Goal: Information Seeking & Learning: Learn about a topic

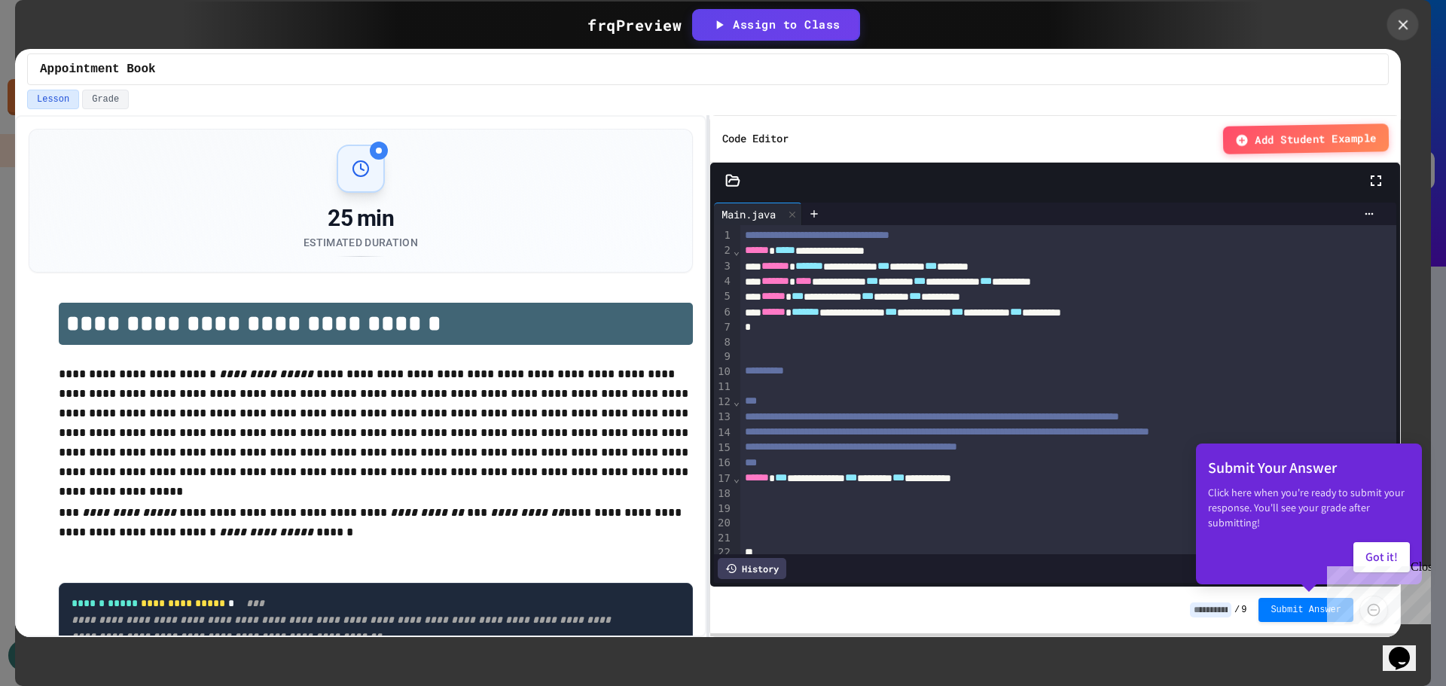
scroll to position [2118, 0]
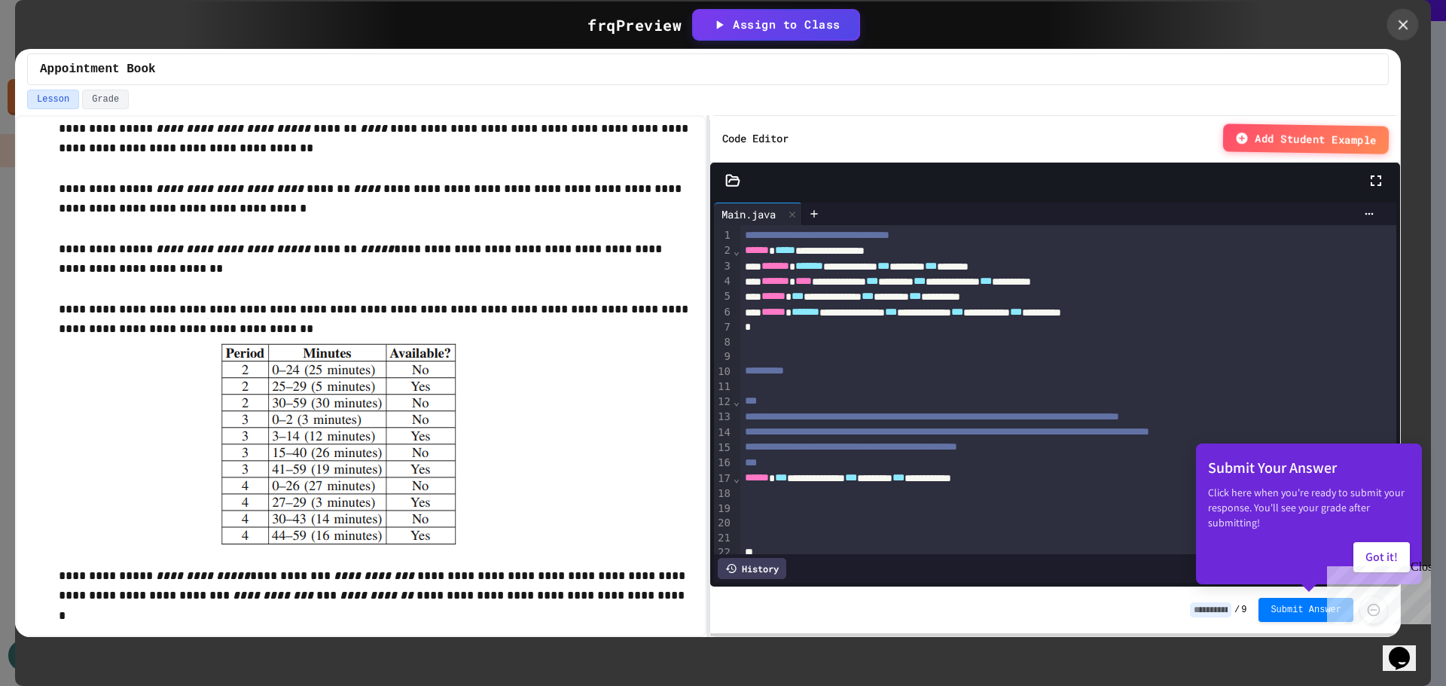
click at [1400, 30] on icon at bounding box center [1402, 25] width 17 height 17
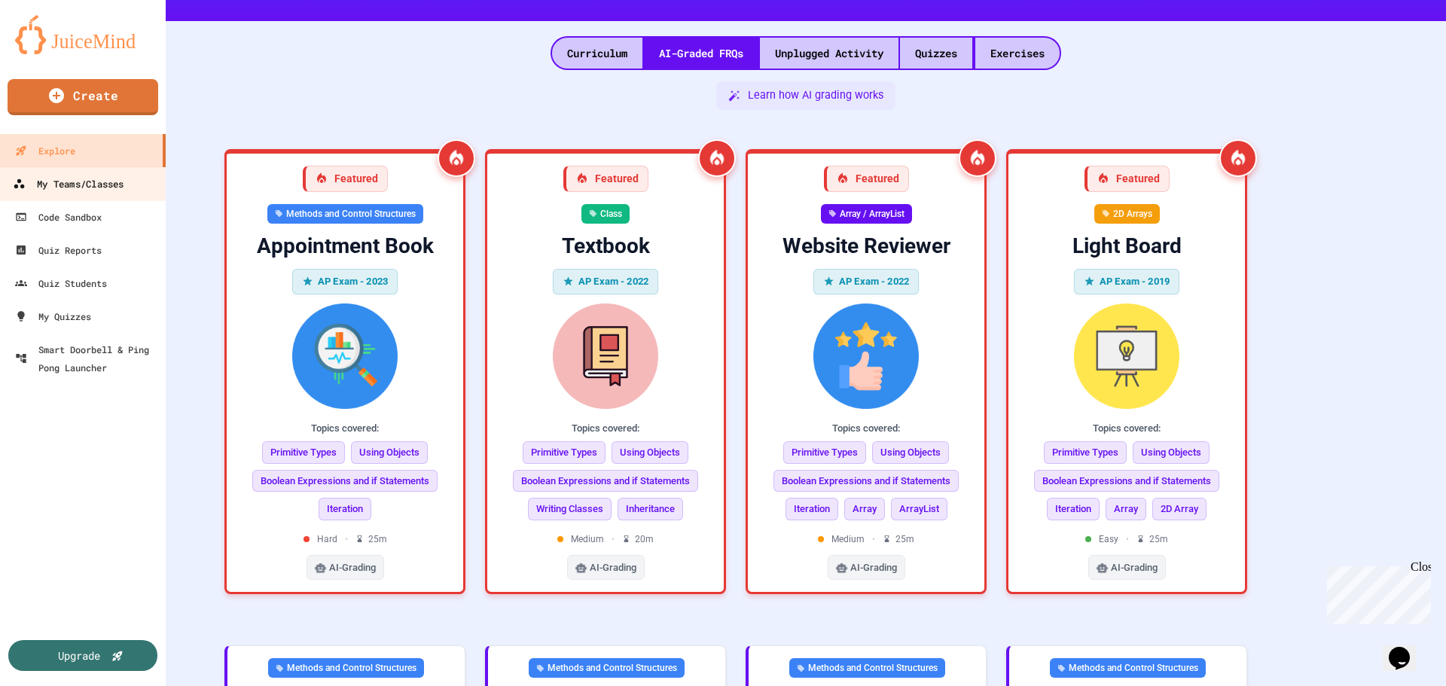
click at [56, 181] on div "My Teams/Classes" at bounding box center [68, 184] width 111 height 19
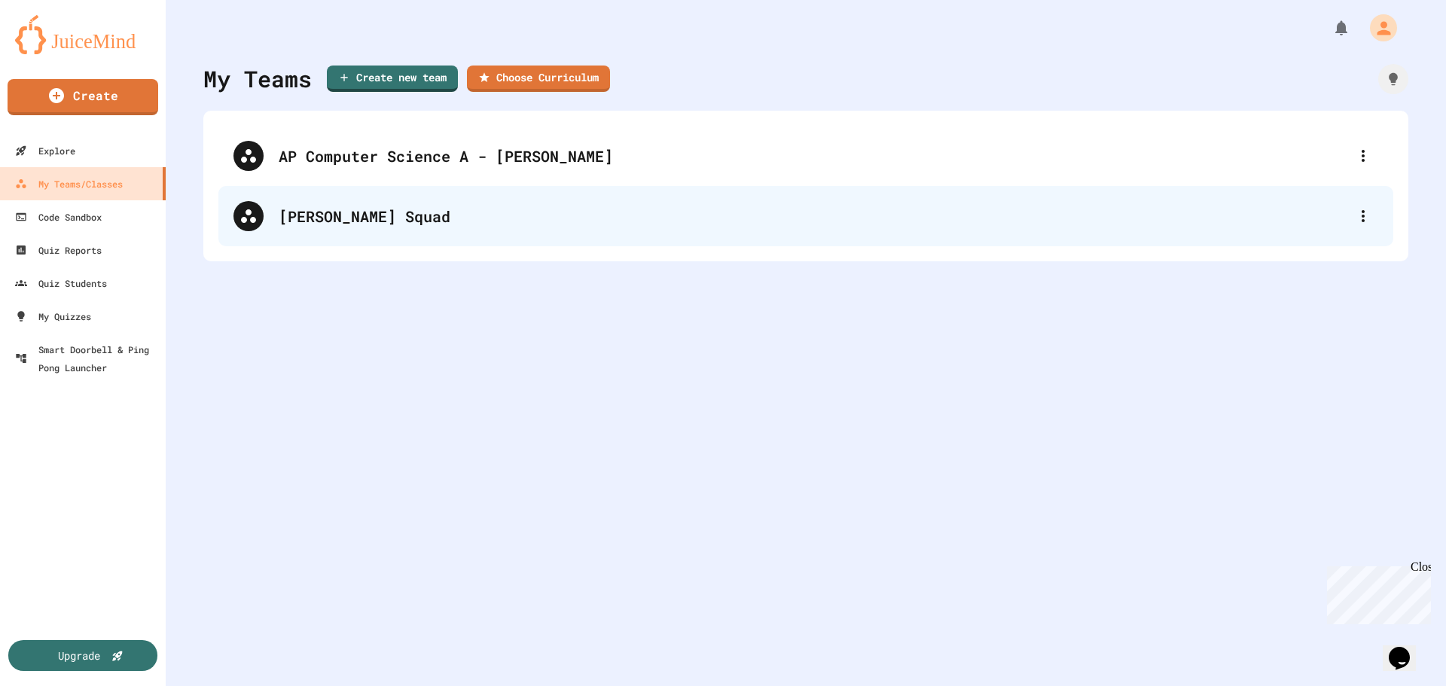
click at [356, 220] on div "[PERSON_NAME] Squad" at bounding box center [813, 216] width 1069 height 23
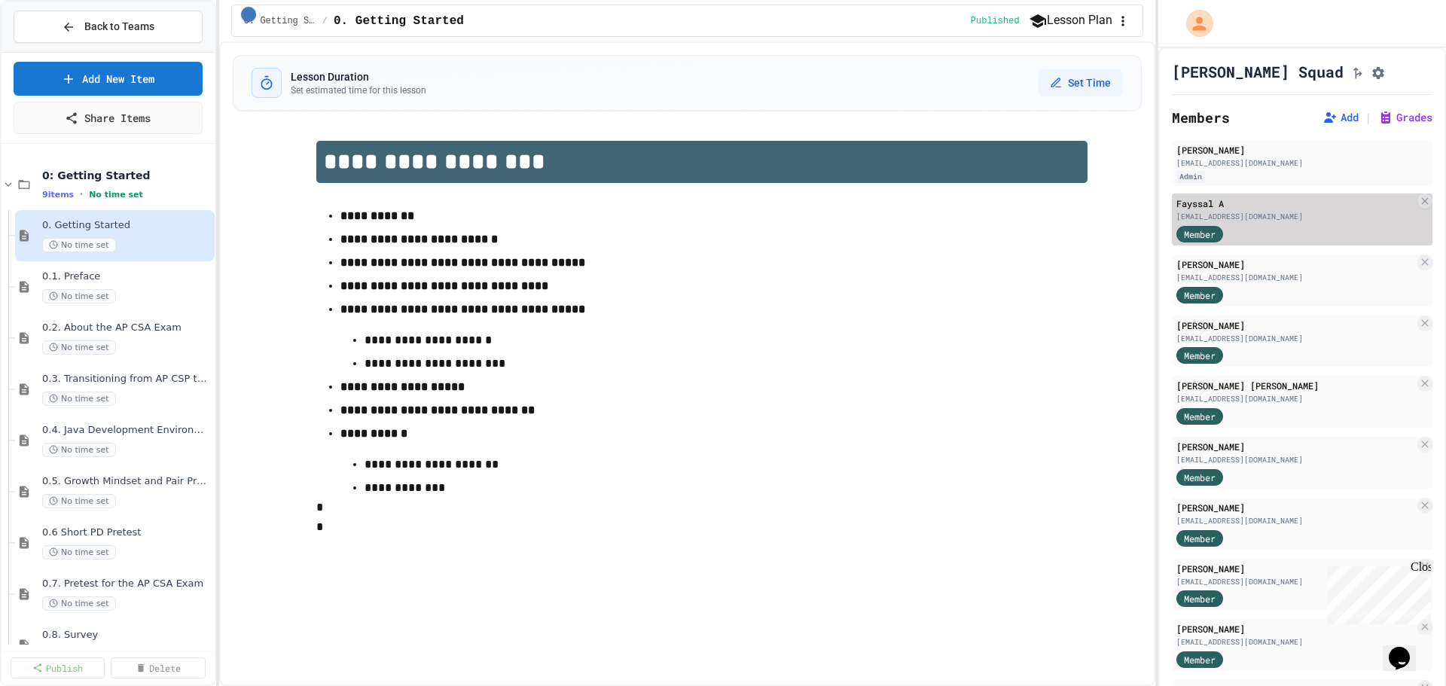
click at [1199, 210] on div "Fayssal A" at bounding box center [1295, 204] width 238 height 14
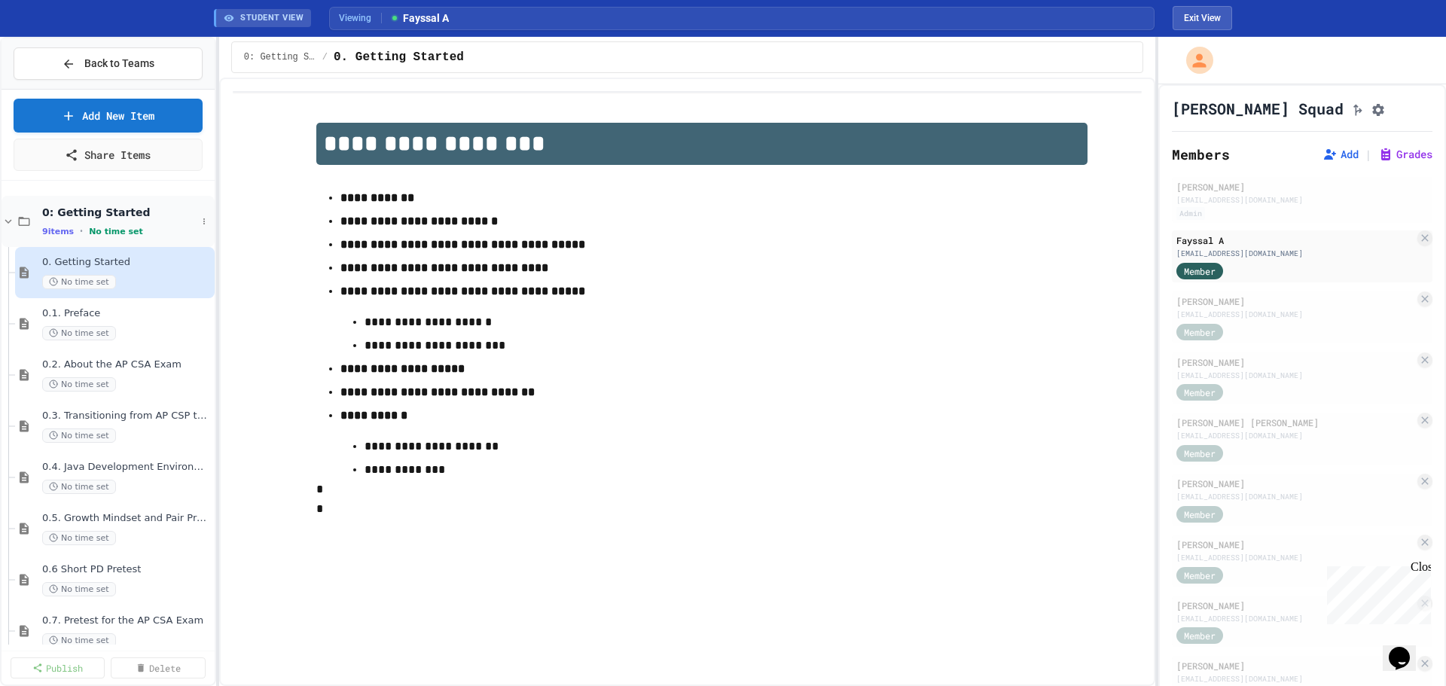
click at [9, 222] on icon at bounding box center [8, 221] width 7 height 5
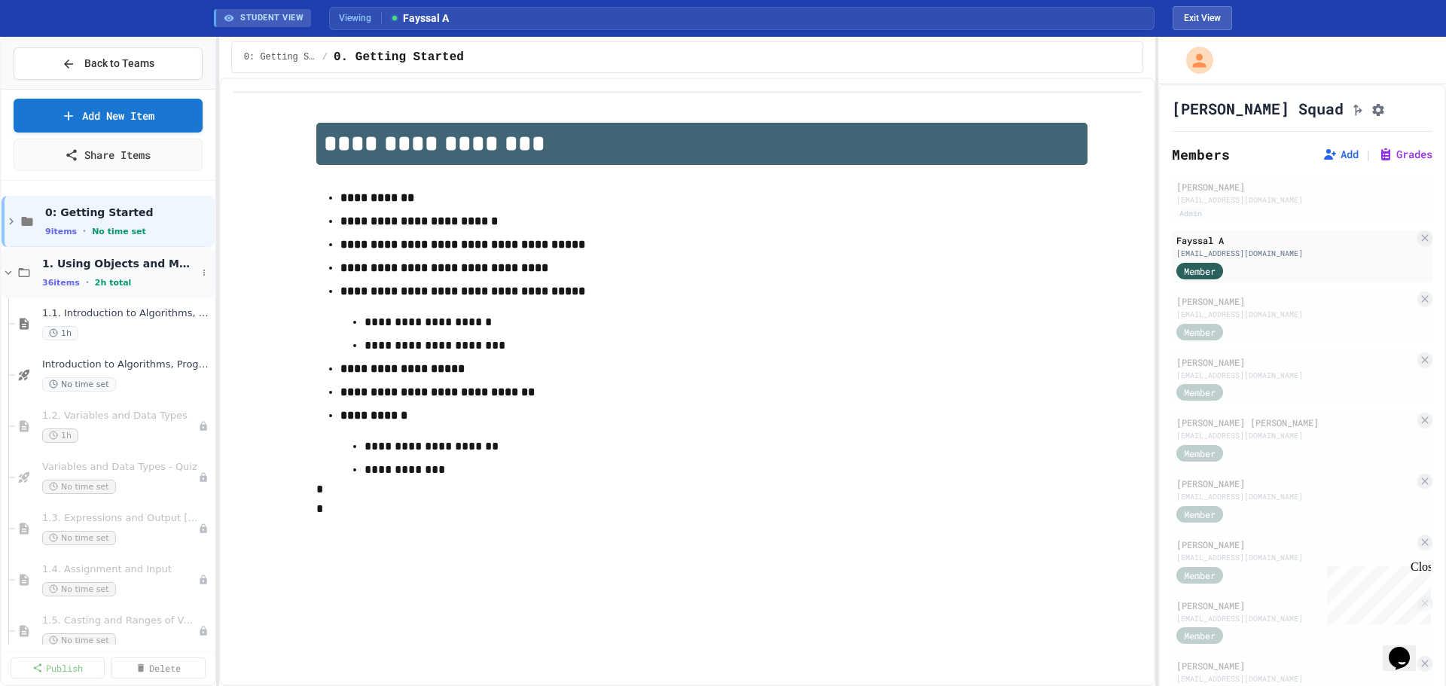
click at [11, 274] on icon at bounding box center [9, 273] width 14 height 14
click at [126, 279] on div "36 items • 2h total" at bounding box center [119, 282] width 154 height 12
click at [108, 265] on span "1. Using Objects and Methods" at bounding box center [119, 264] width 154 height 14
click at [28, 270] on icon at bounding box center [24, 272] width 11 height 9
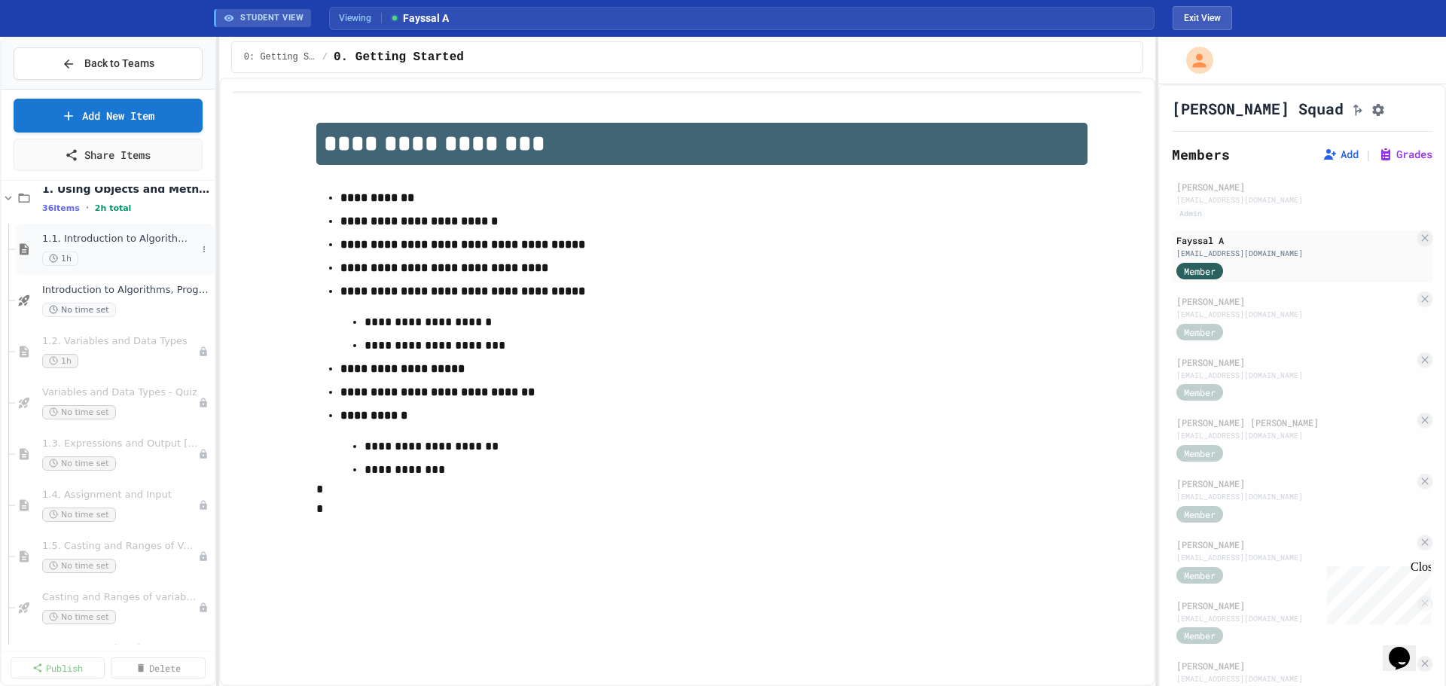
scroll to position [75, 0]
click at [111, 238] on span "1.1. Introduction to Algorithms, Programming, and Compilers" at bounding box center [119, 238] width 154 height 13
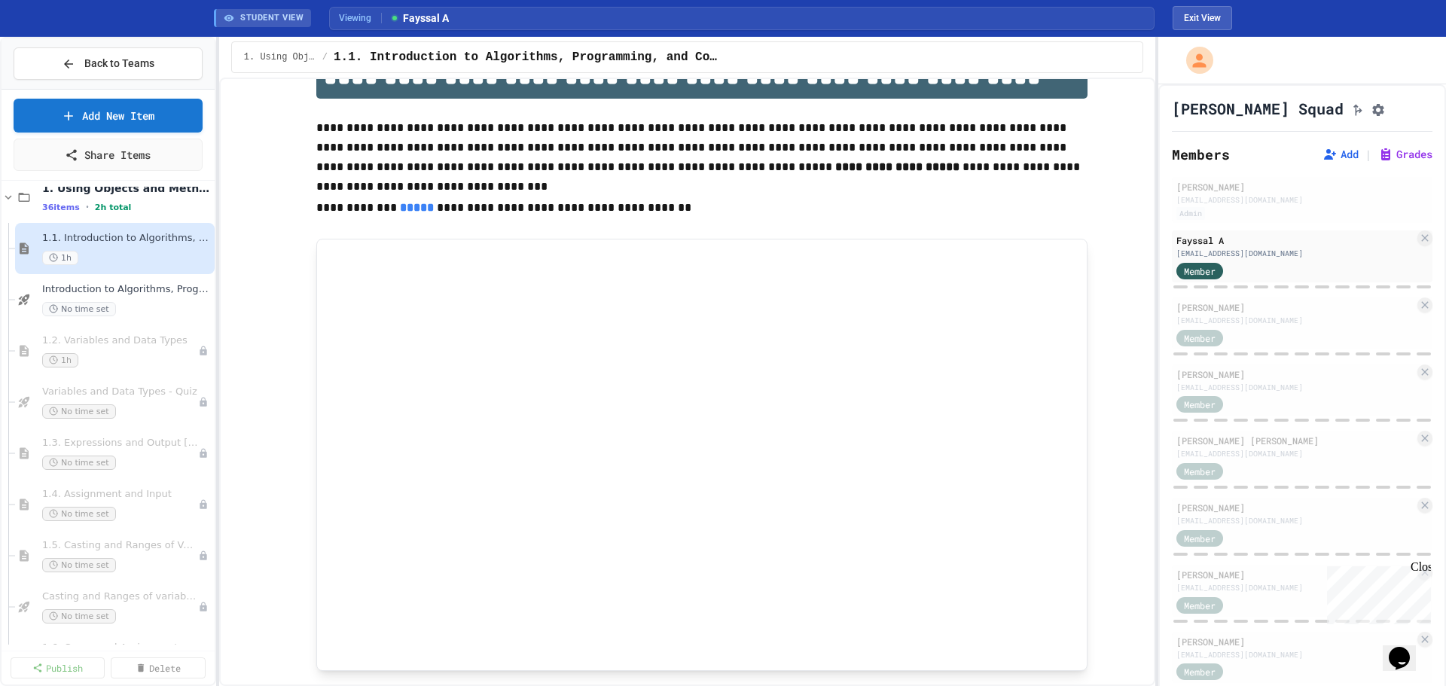
scroll to position [226, 0]
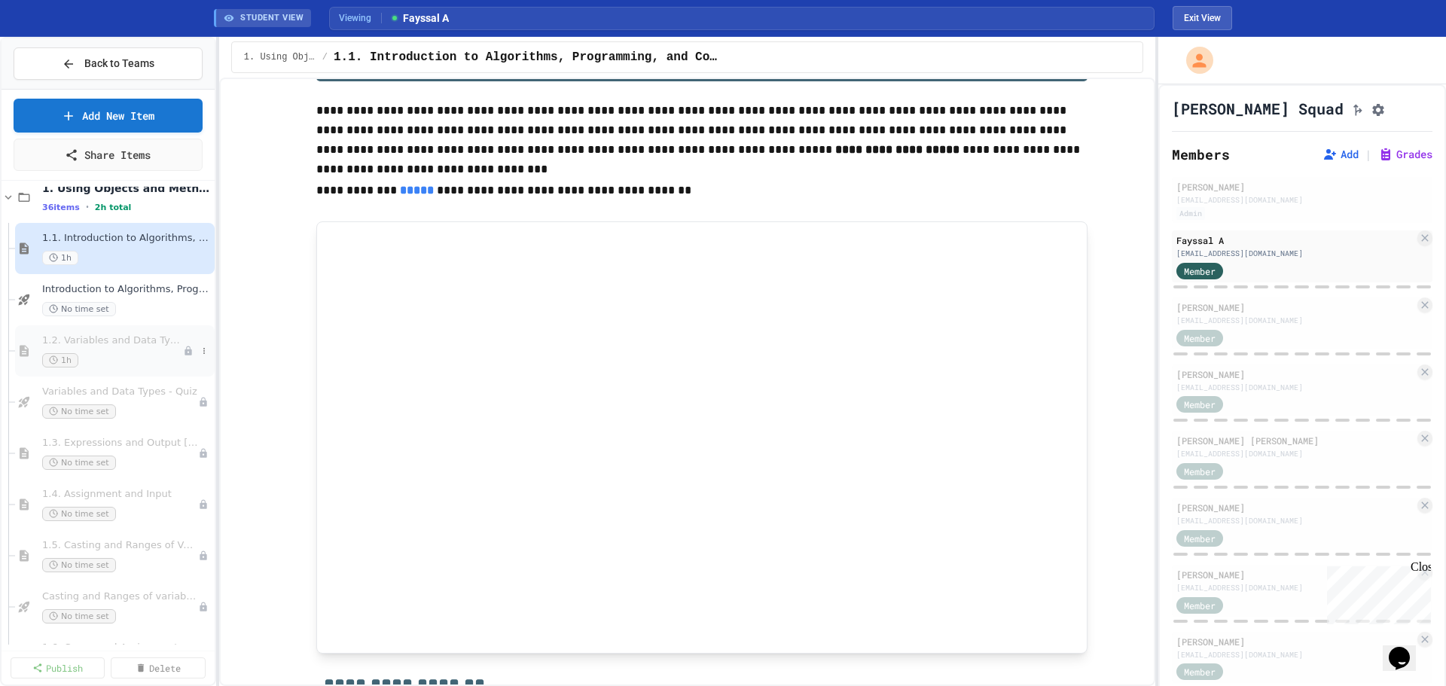
click at [184, 351] on icon at bounding box center [187, 350] width 7 height 9
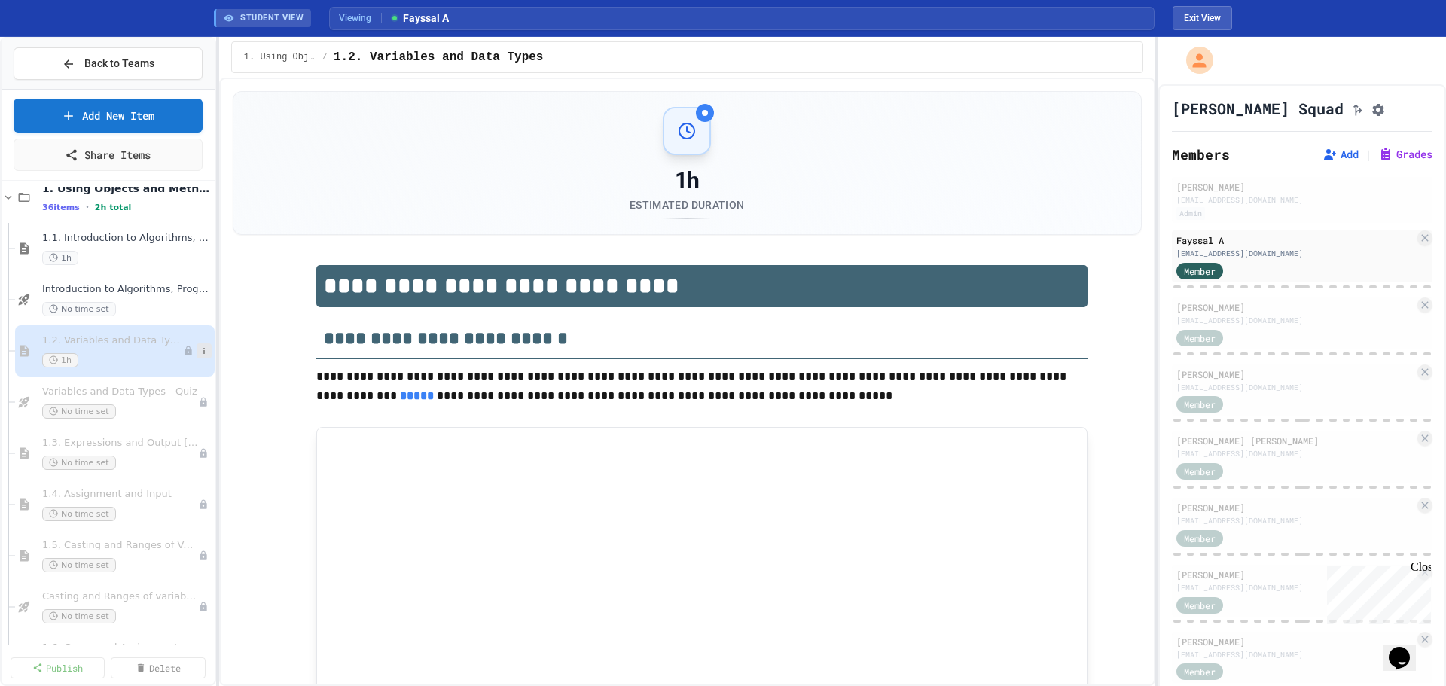
click at [200, 348] on icon at bounding box center [204, 350] width 9 height 9
click at [151, 428] on button "Publish" at bounding box center [163, 432] width 116 height 27
click at [200, 401] on icon at bounding box center [204, 402] width 9 height 9
click at [166, 482] on button "Publish" at bounding box center [163, 484] width 116 height 27
click at [1208, 117] on h1 "[PERSON_NAME] Squad" at bounding box center [1258, 108] width 172 height 21
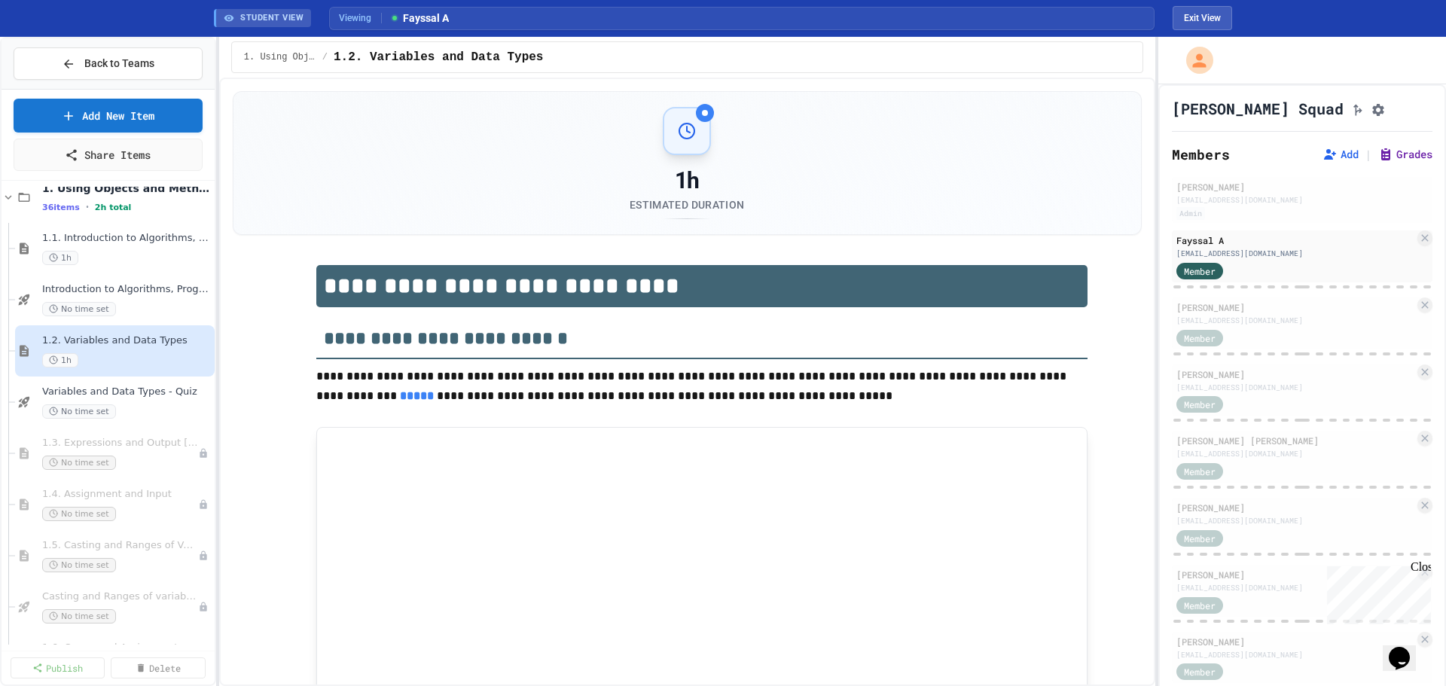
click at [1388, 157] on button "Grades" at bounding box center [1405, 154] width 54 height 15
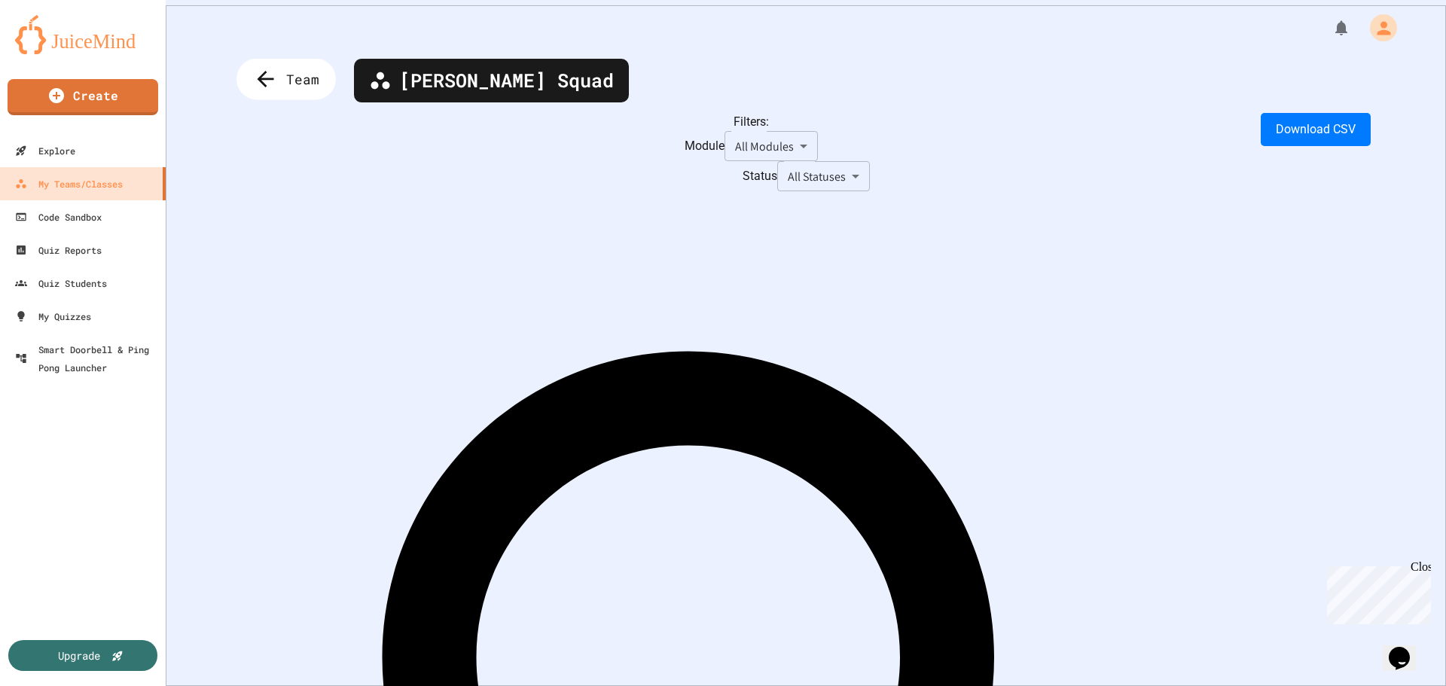
click at [266, 73] on icon at bounding box center [266, 79] width 17 height 17
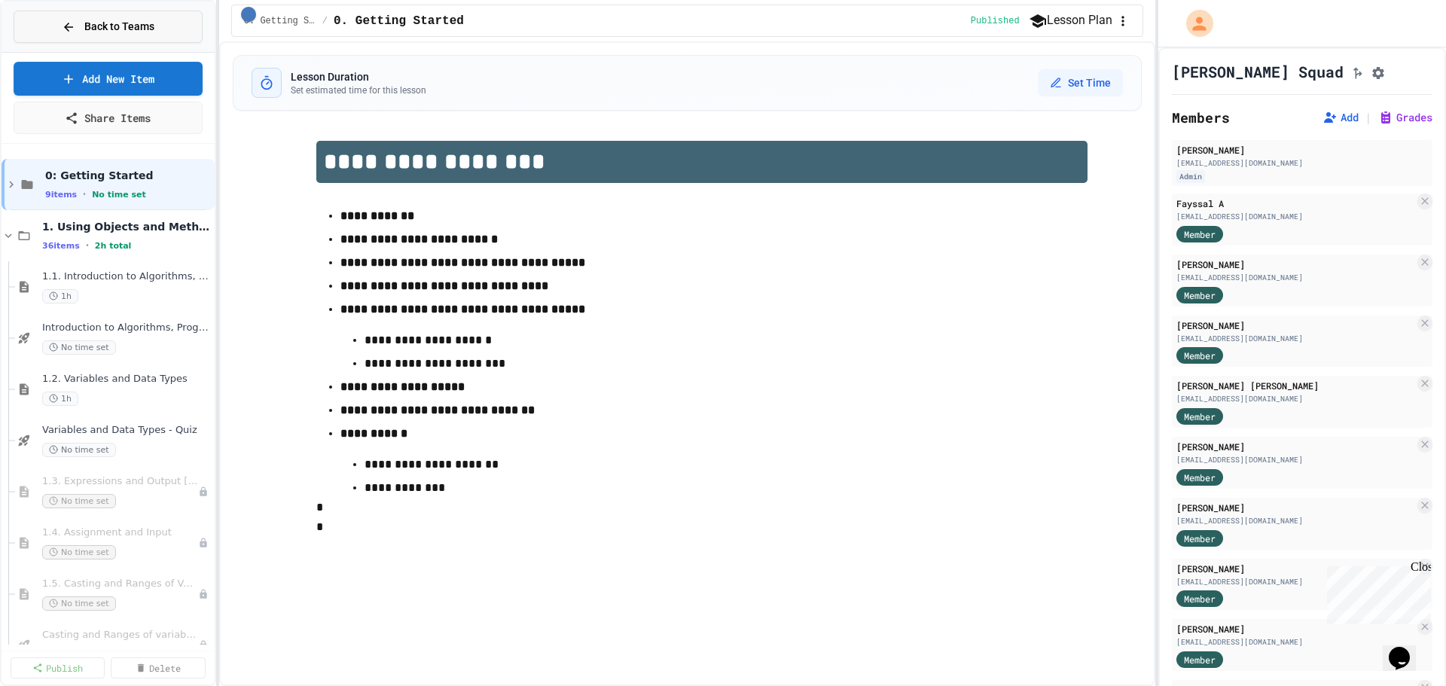
click at [122, 32] on span "Back to Teams" at bounding box center [119, 27] width 70 height 16
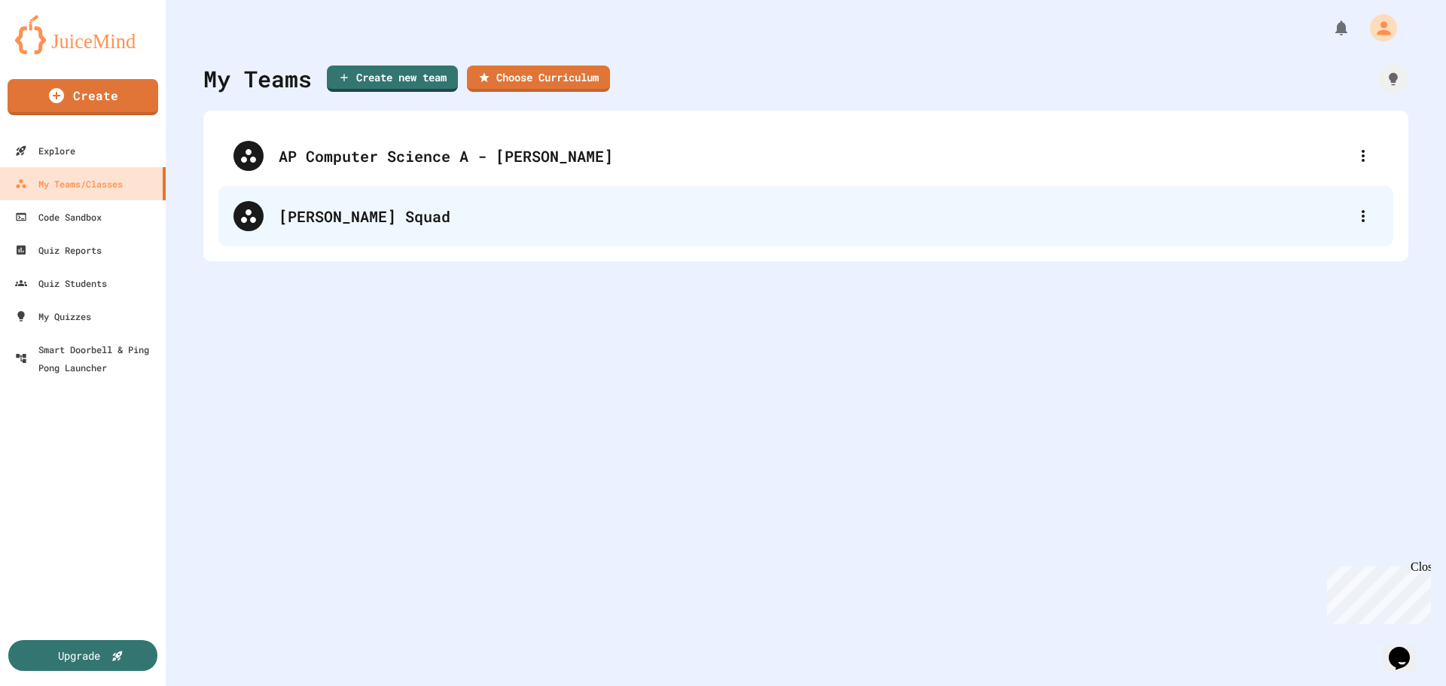
click at [315, 217] on div "[PERSON_NAME] Squad" at bounding box center [813, 216] width 1069 height 23
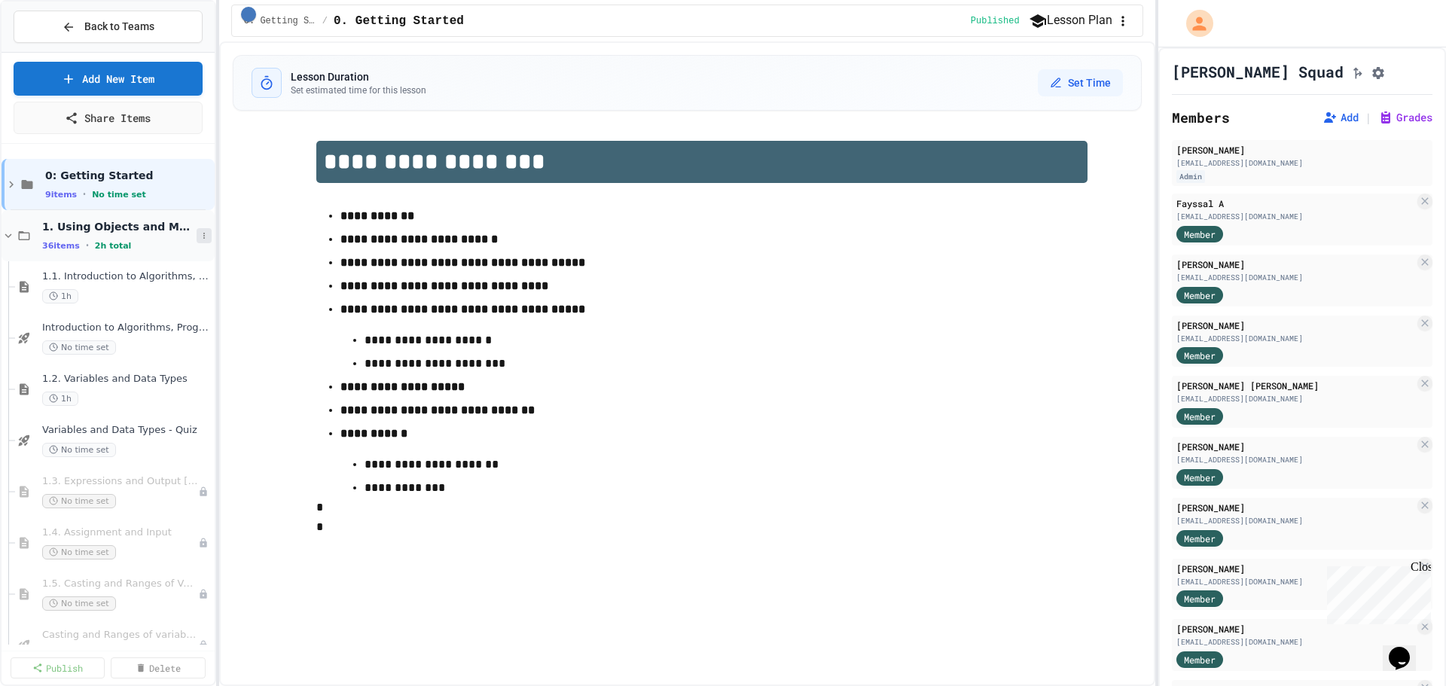
click at [197, 233] on button at bounding box center [204, 235] width 15 height 15
click at [168, 316] on button "Publish All (36)" at bounding box center [158, 317] width 106 height 27
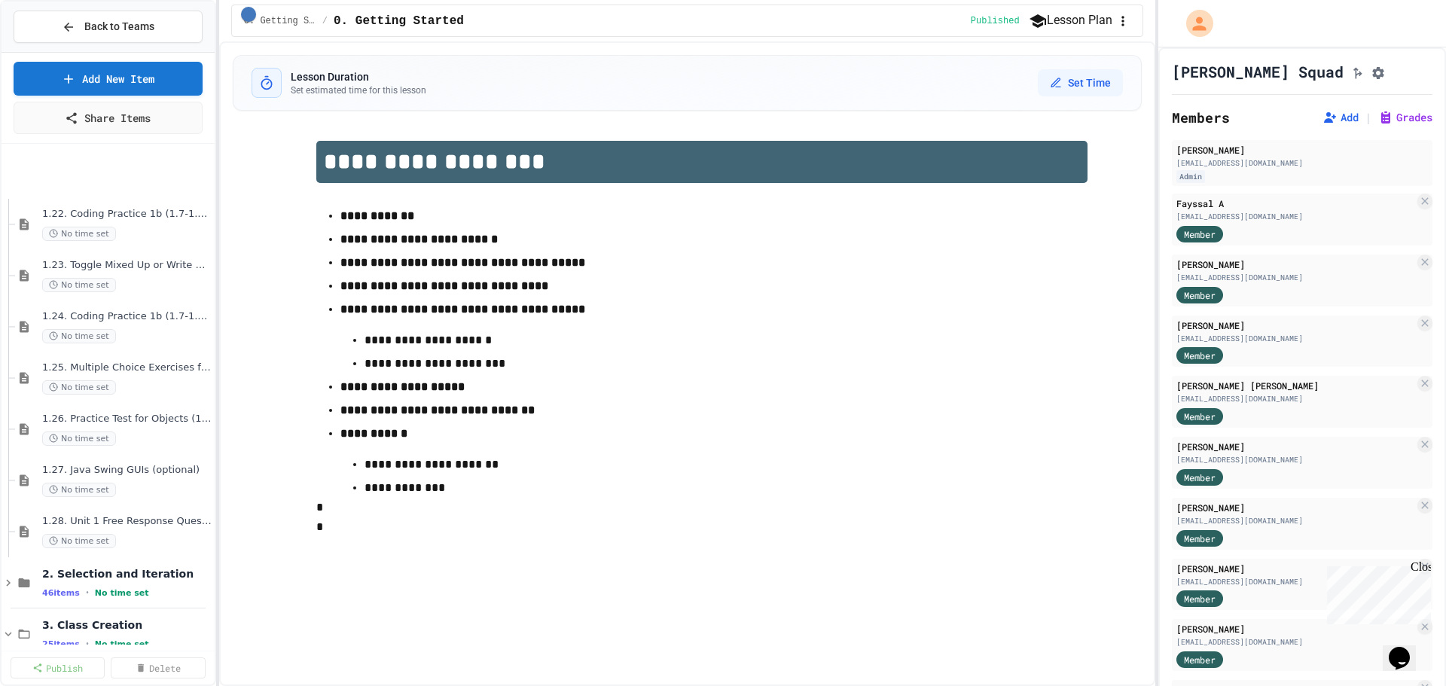
scroll to position [1656, 0]
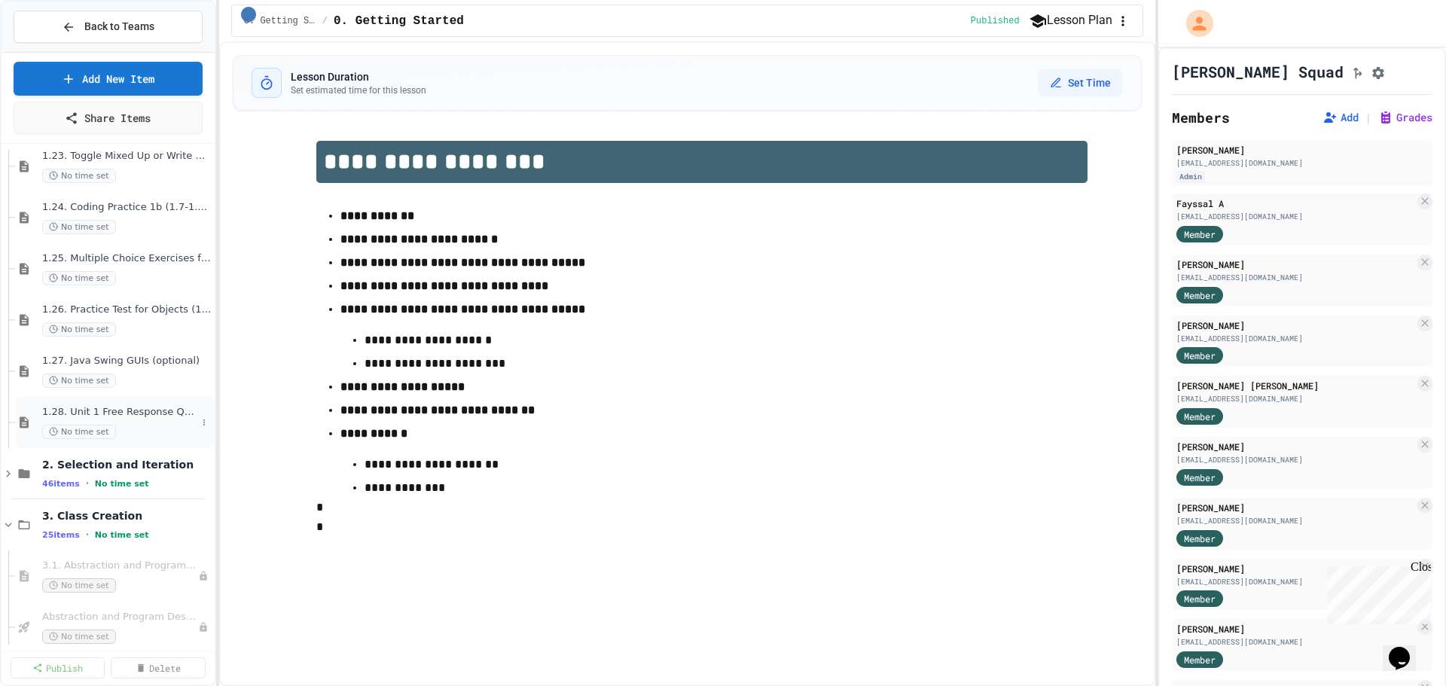
click at [143, 415] on span "1.28. Unit 1 Free Response Question (FRQ) Practice" at bounding box center [119, 412] width 154 height 13
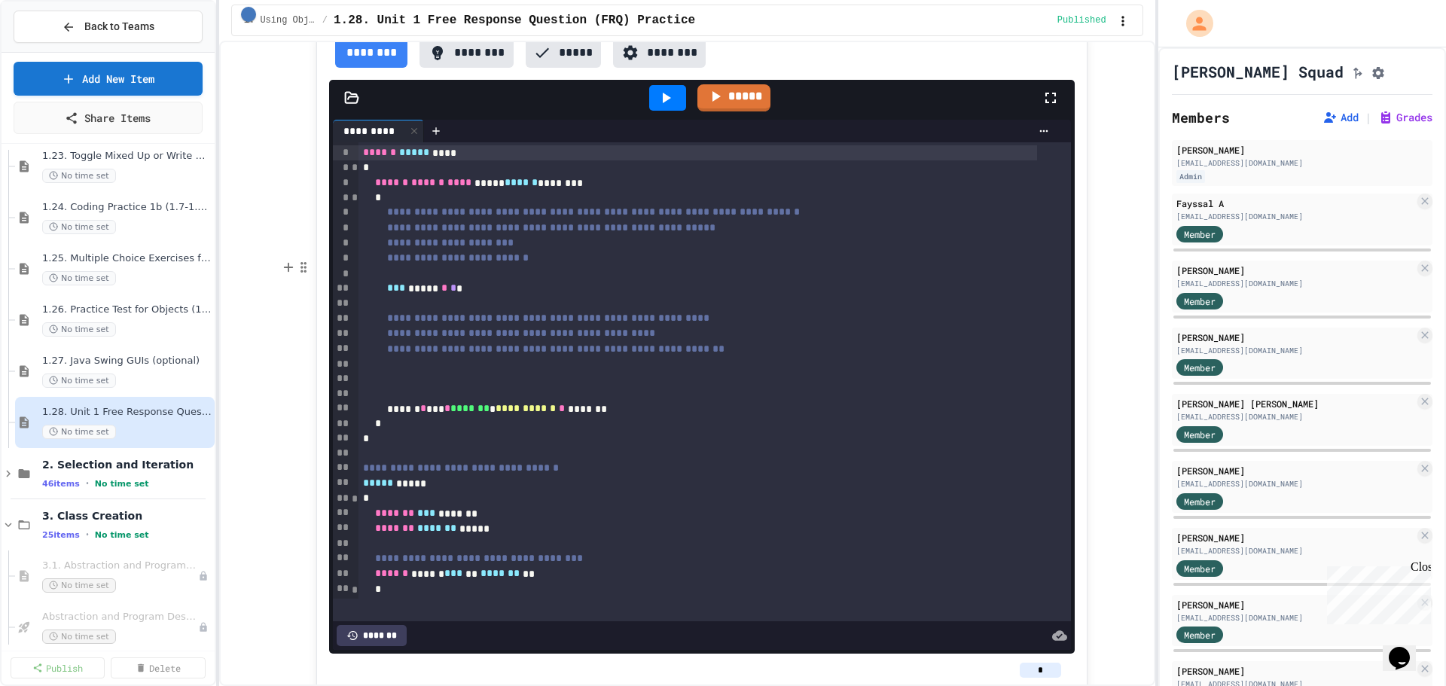
click at [663, 103] on icon at bounding box center [667, 98] width 8 height 11
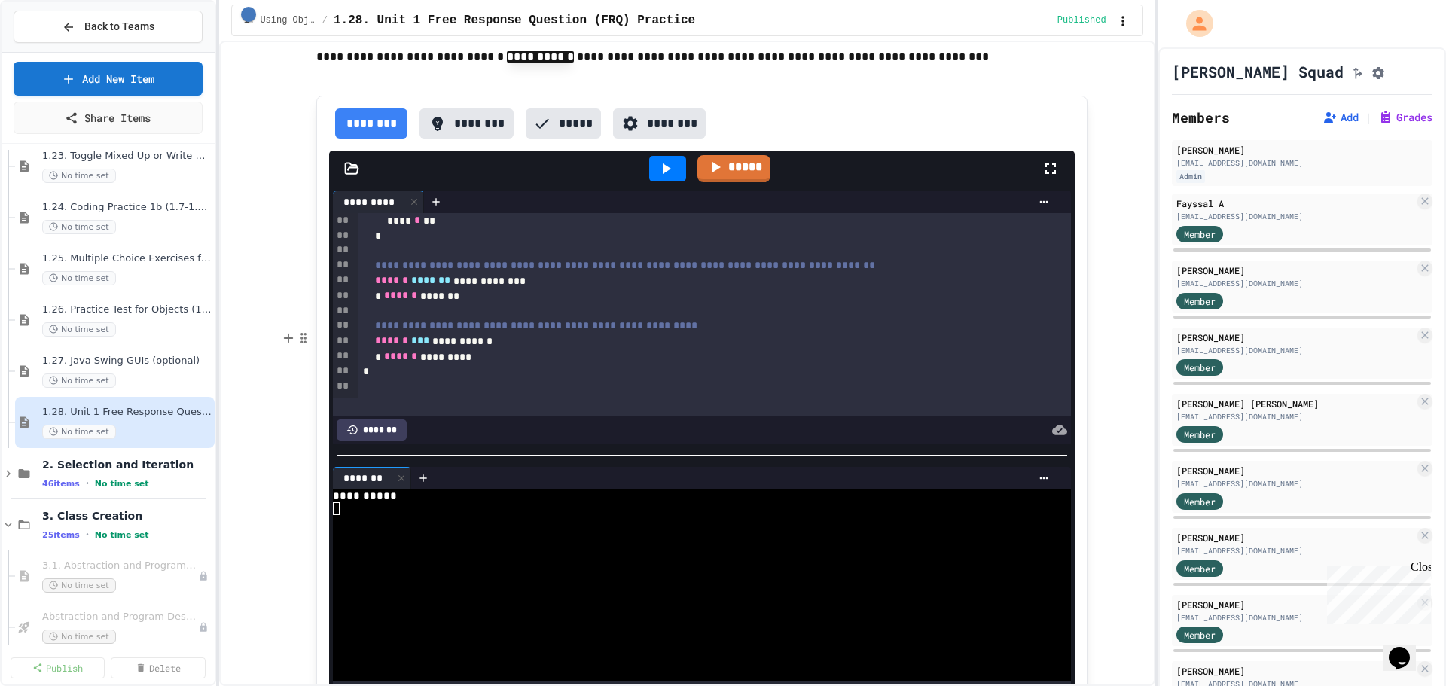
scroll to position [862, 0]
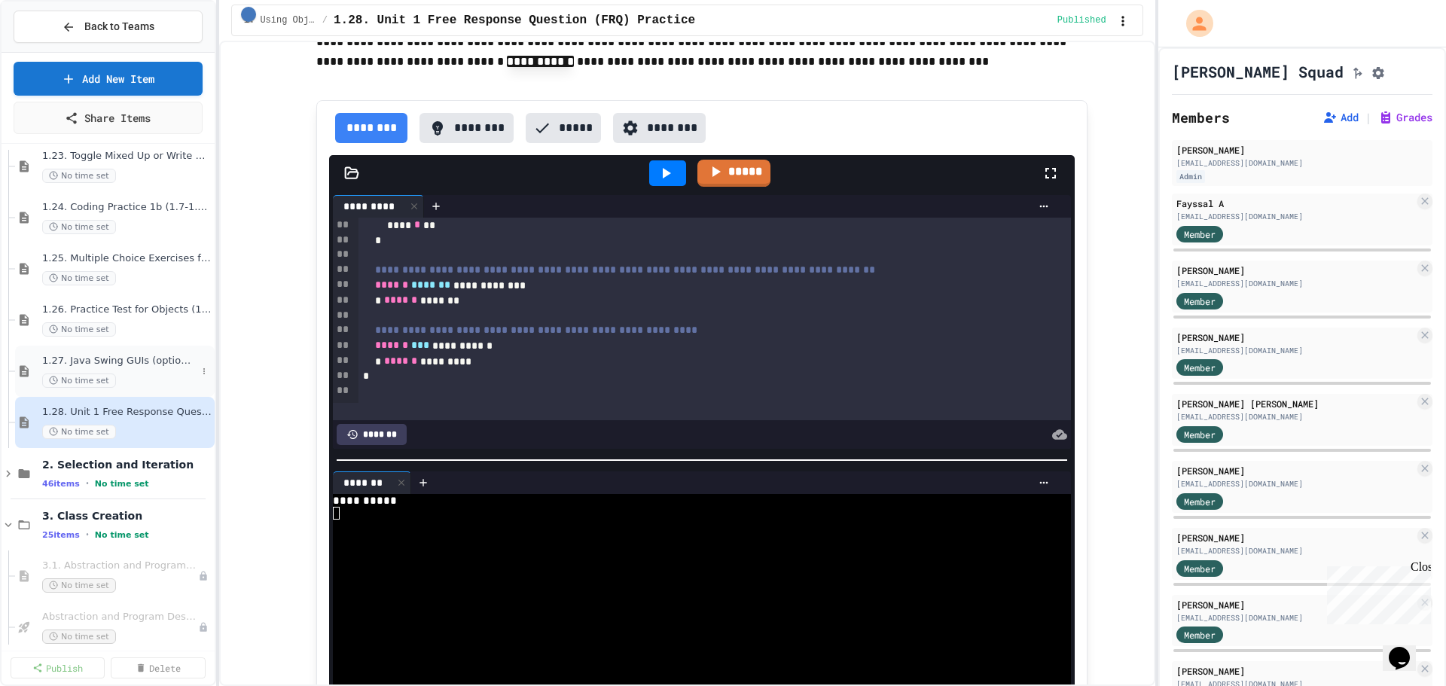
click at [133, 364] on span "1.27. Java Swing GUIs (optional)" at bounding box center [119, 361] width 154 height 13
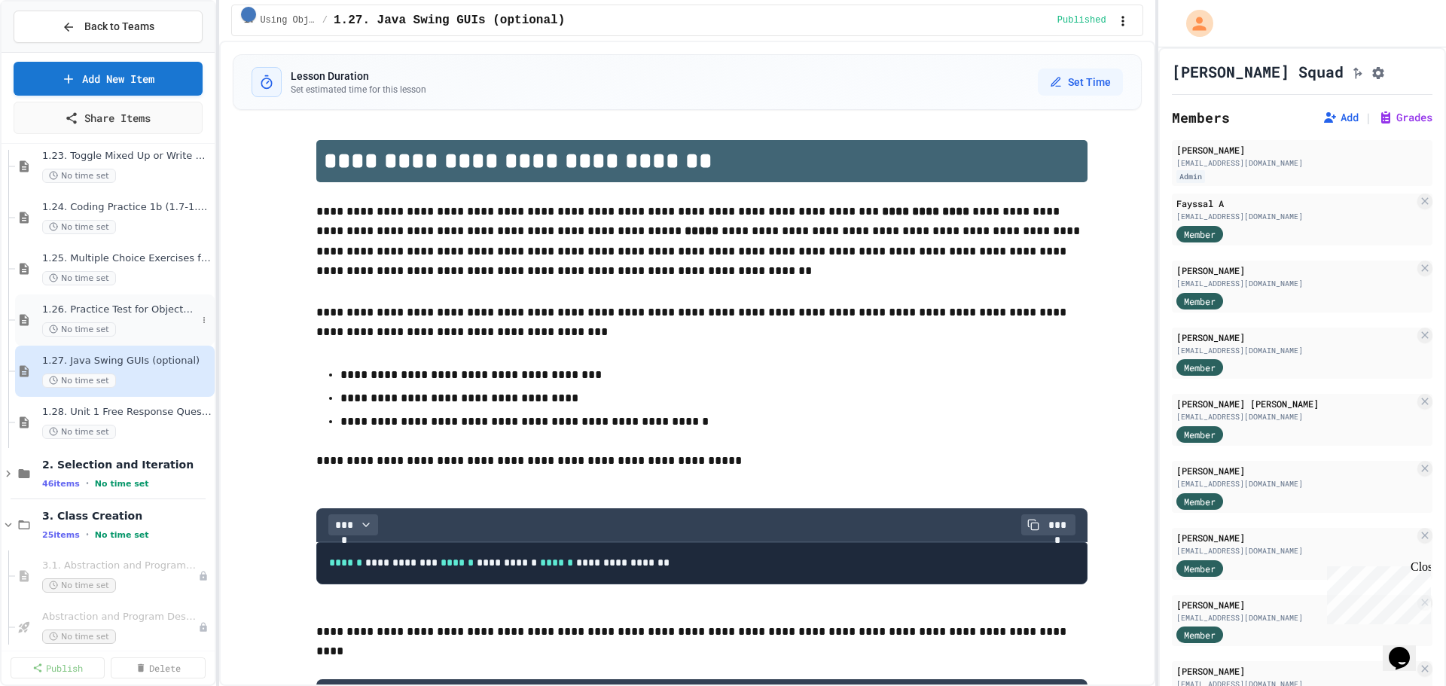
click at [131, 316] on div "1.26. Practice Test for Objects (1.12-1.14) No time set" at bounding box center [119, 319] width 154 height 33
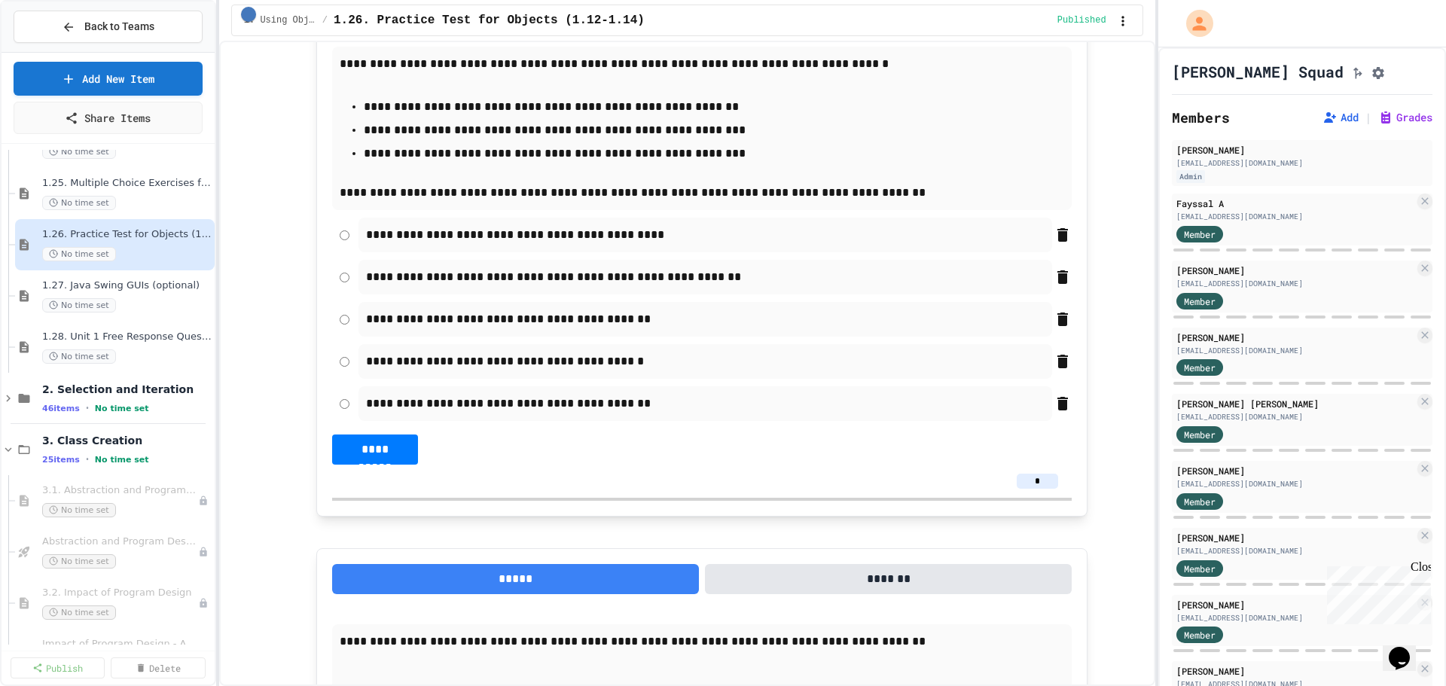
scroll to position [979, 0]
